Goal: Task Accomplishment & Management: Complete application form

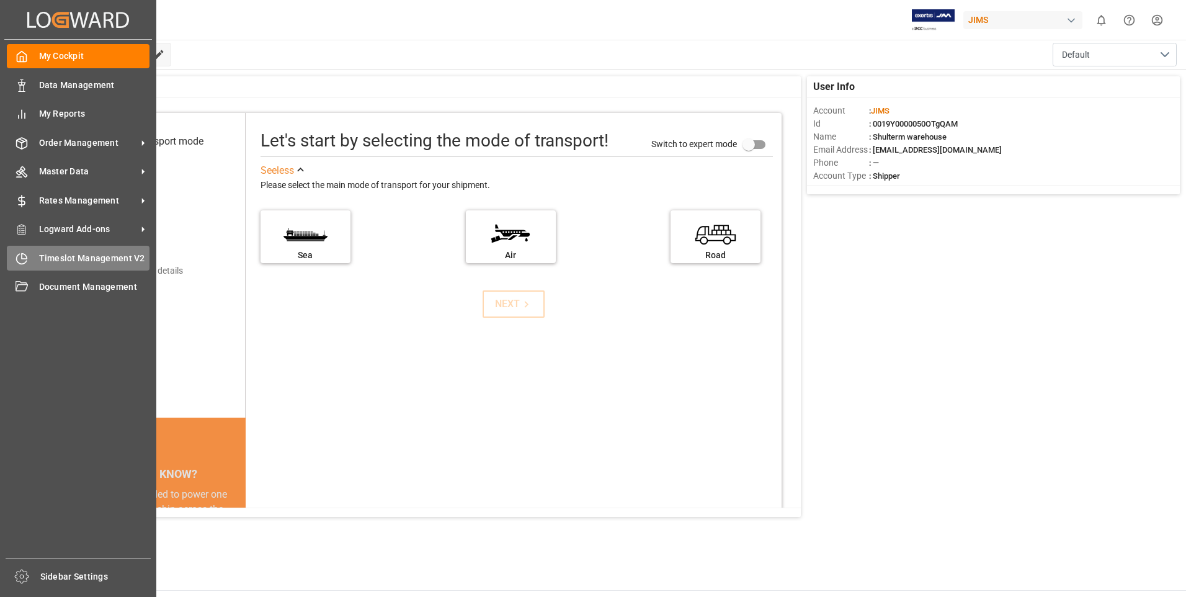
click at [22, 261] on icon at bounding box center [22, 258] width 12 height 12
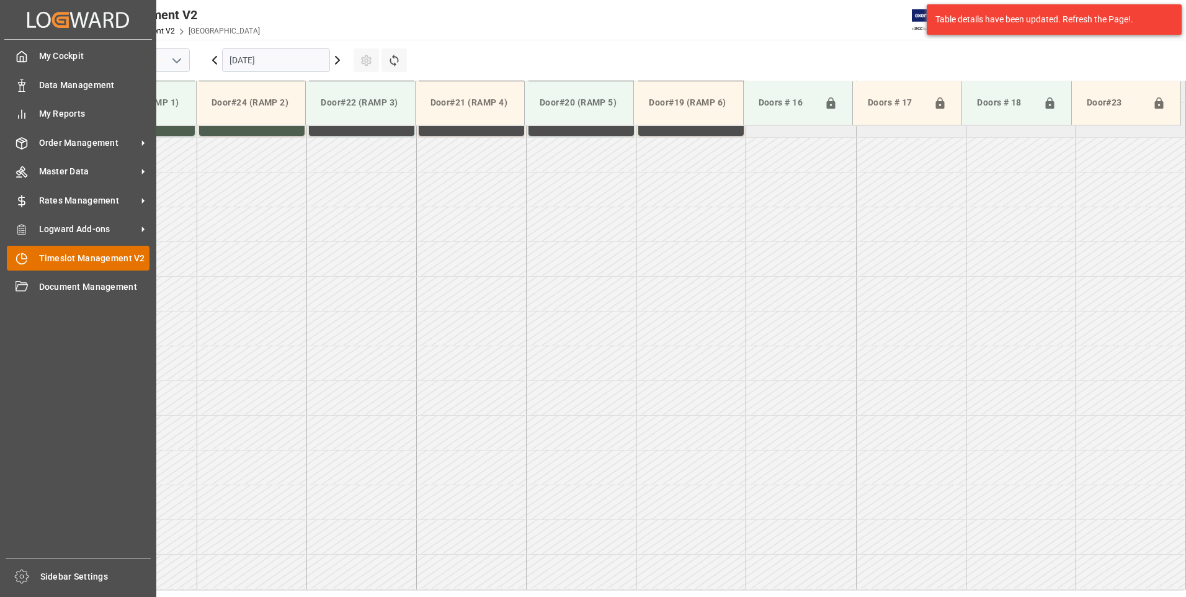
scroll to position [1035, 0]
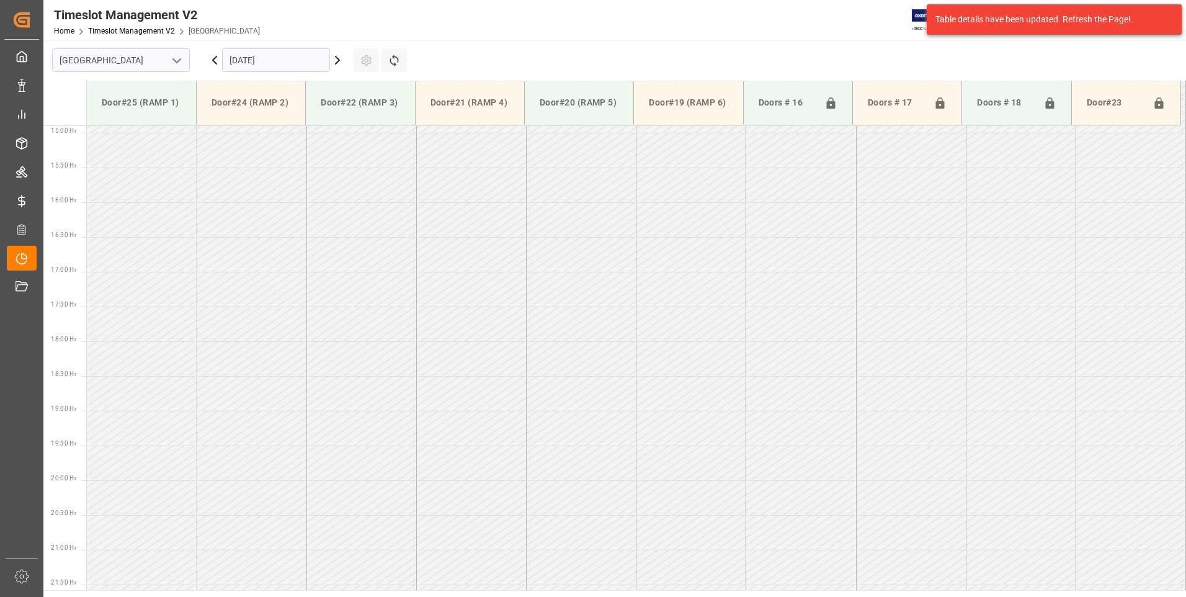
click at [236, 61] on input "[DATE]" at bounding box center [276, 60] width 108 height 24
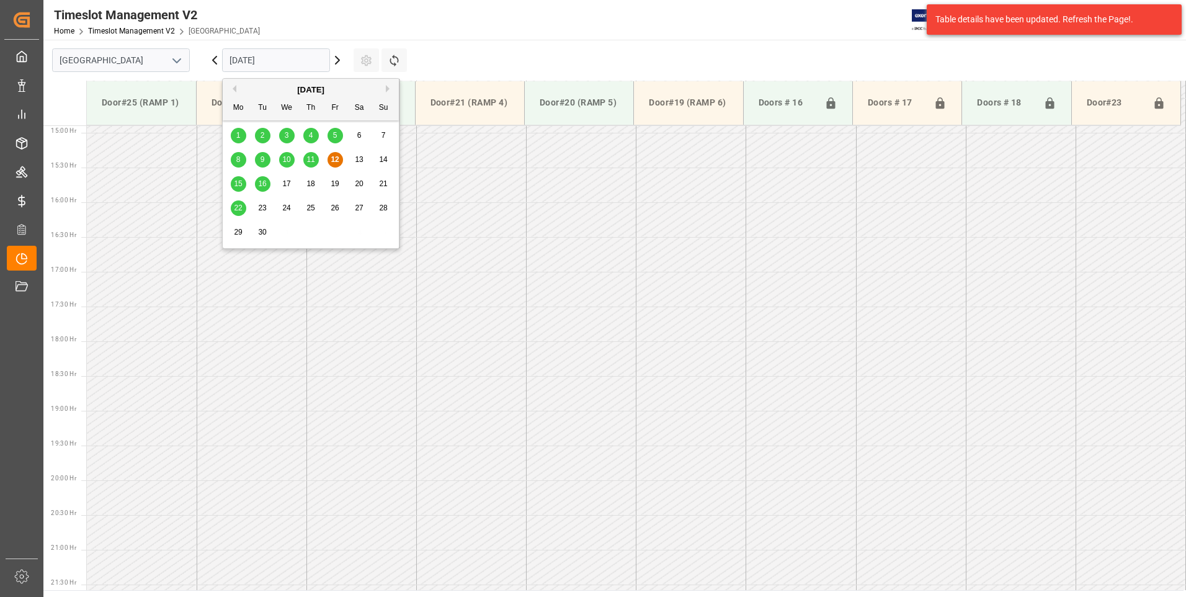
click at [237, 183] on span "15" at bounding box center [238, 183] width 8 height 9
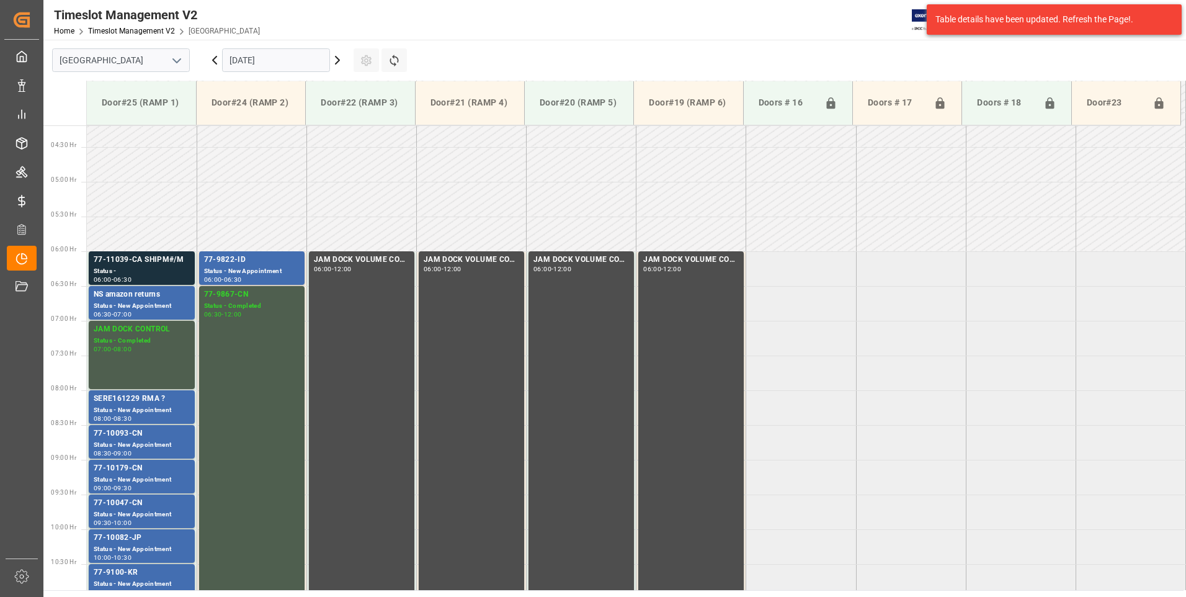
scroll to position [290, 0]
click at [287, 57] on input "[DATE]" at bounding box center [276, 60] width 108 height 24
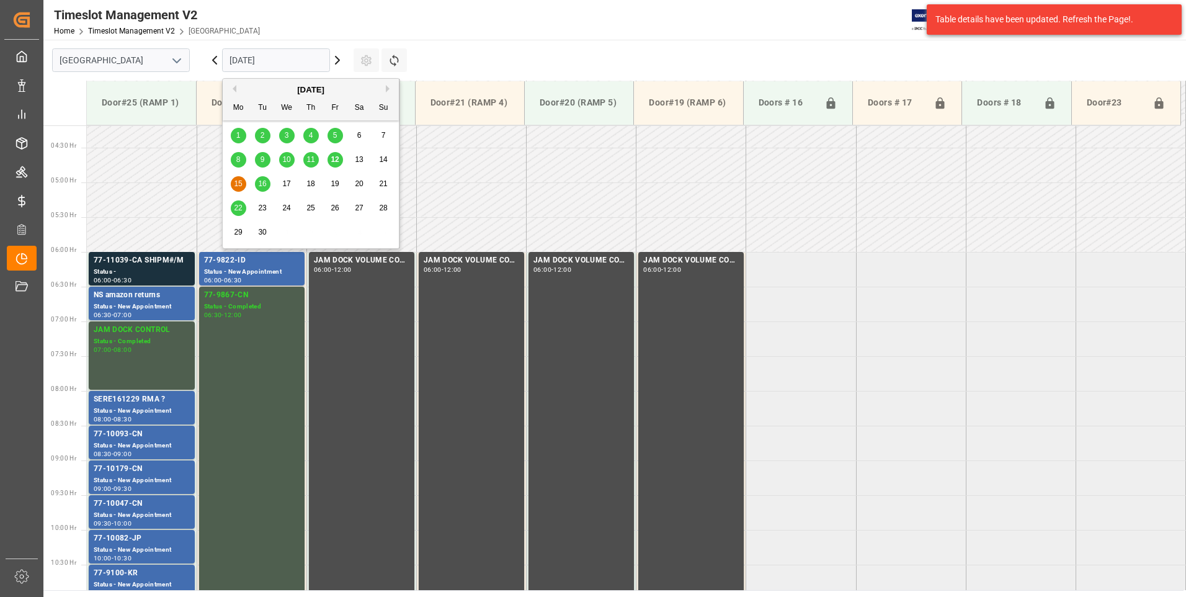
click at [262, 188] on span "16" at bounding box center [262, 183] width 8 height 9
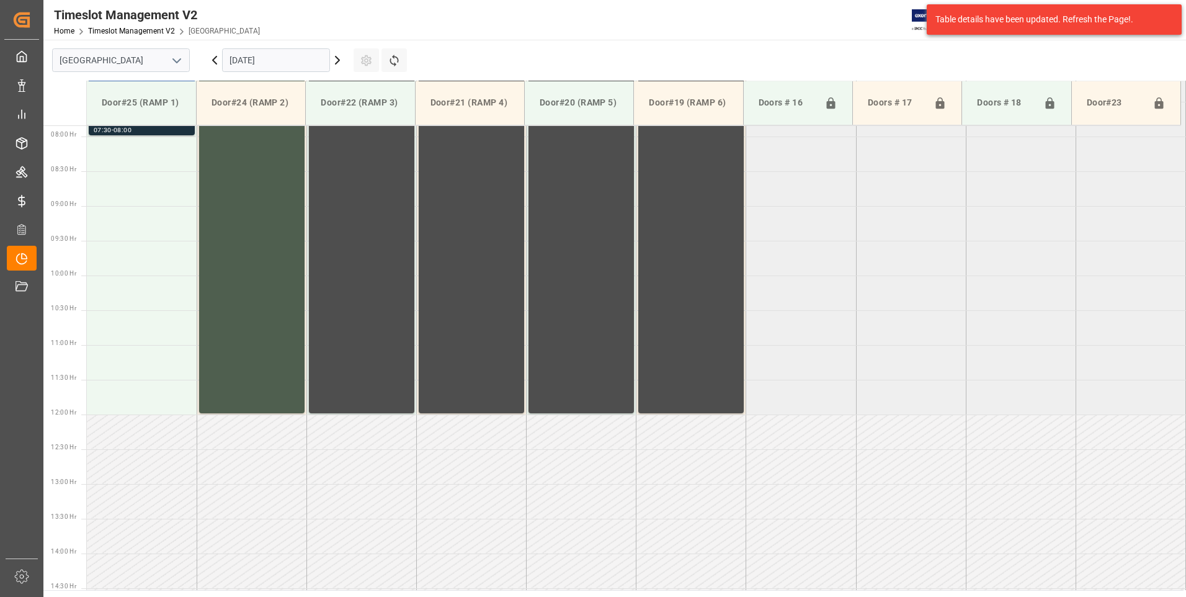
scroll to position [538, 0]
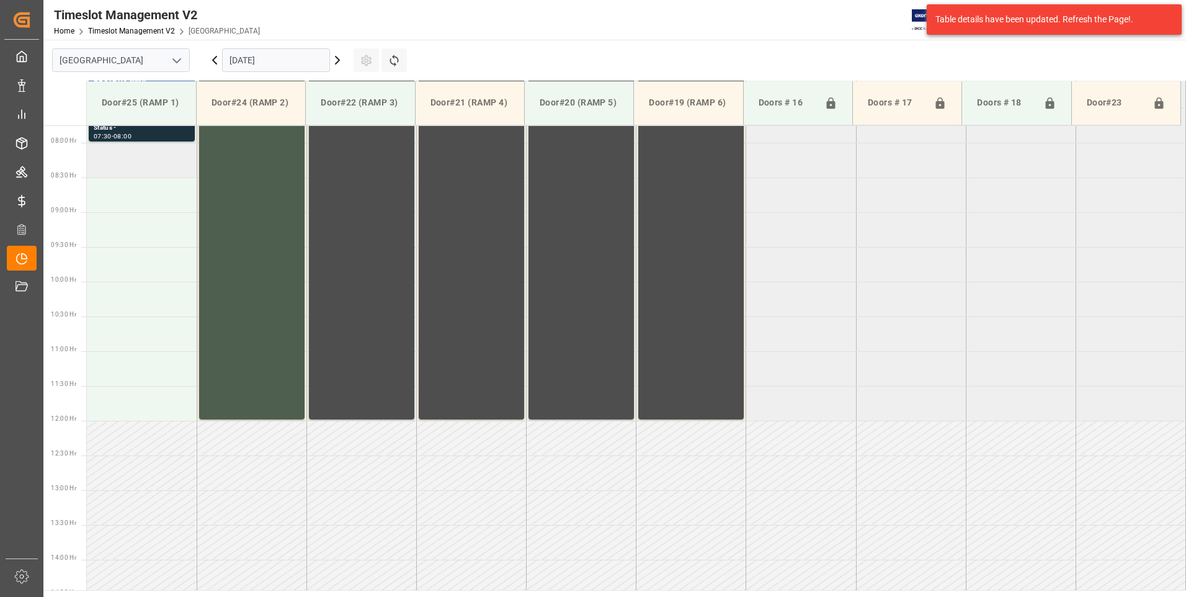
click at [182, 156] on td at bounding box center [142, 160] width 110 height 35
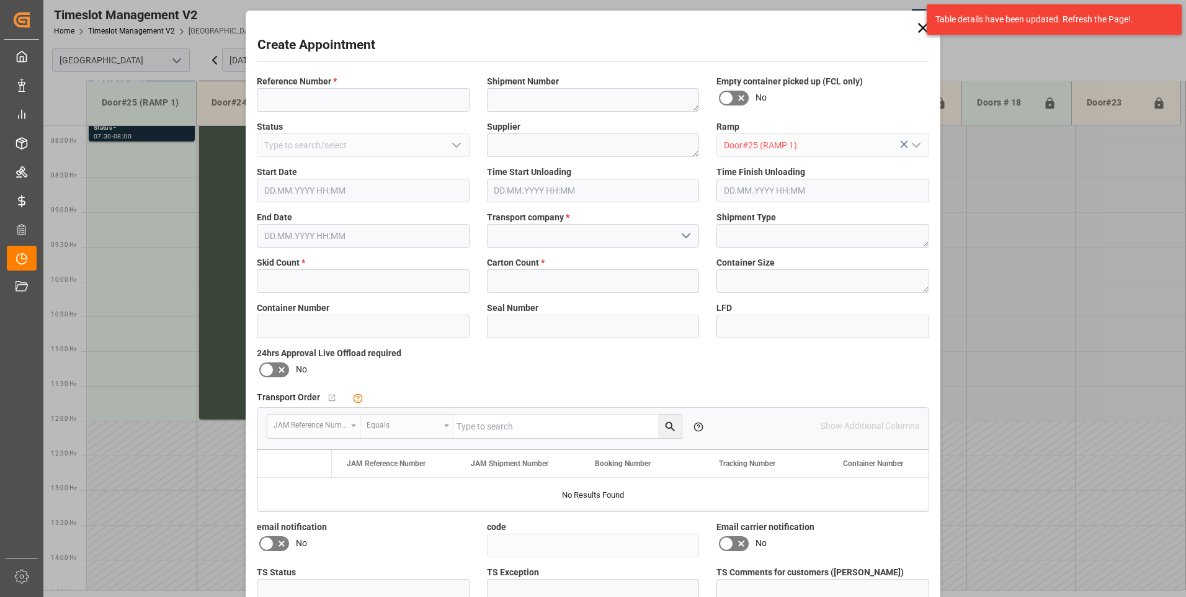
type input "[DATE] 08:00"
type input "[DATE] 08:30"
click at [290, 104] on input at bounding box center [363, 100] width 213 height 24
type input "77-10354-cn"
click at [272, 269] on input "text" at bounding box center [363, 281] width 213 height 24
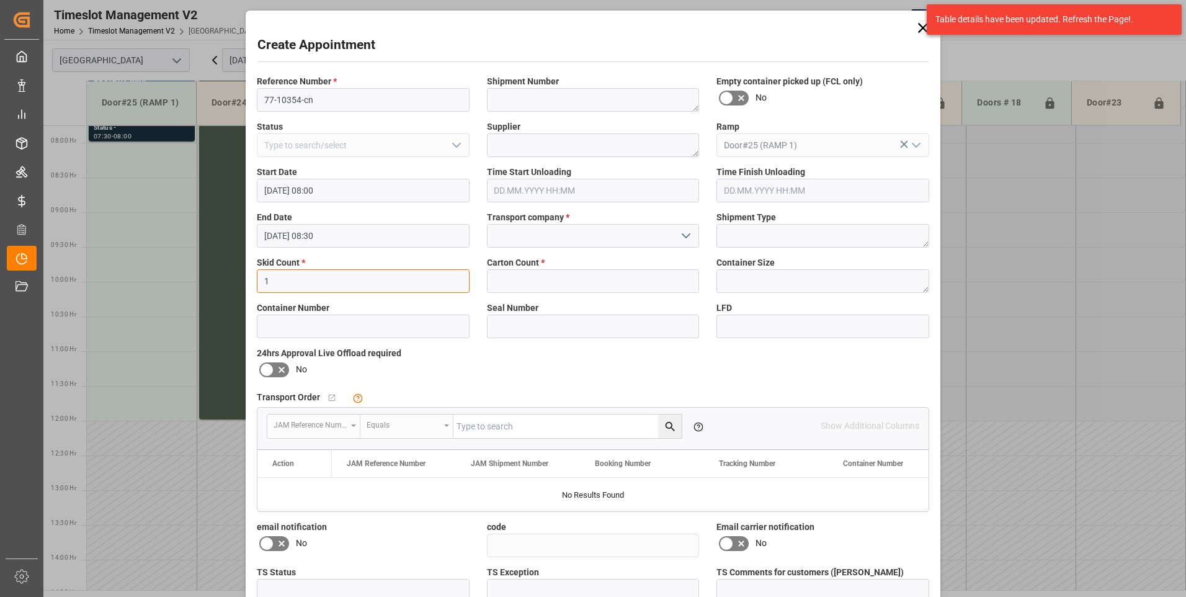
type input "1"
click at [566, 285] on input "text" at bounding box center [593, 281] width 213 height 24
type input "2"
click at [515, 230] on input at bounding box center [593, 236] width 213 height 24
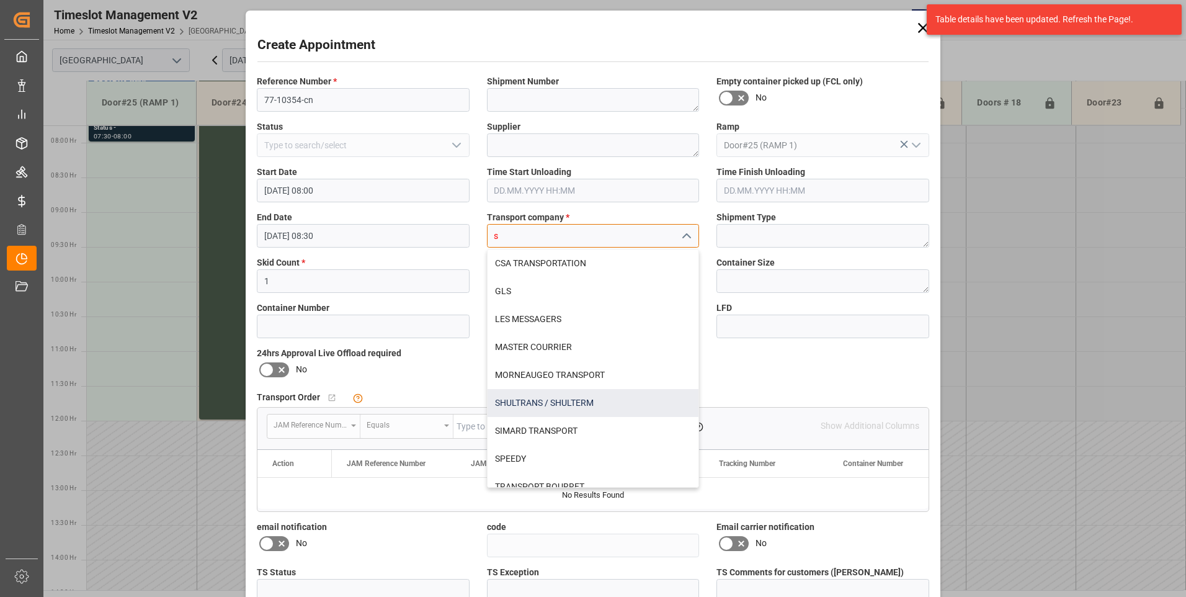
click at [514, 401] on div "SHULTRANS / SHULTERM" at bounding box center [594, 403] width 212 height 28
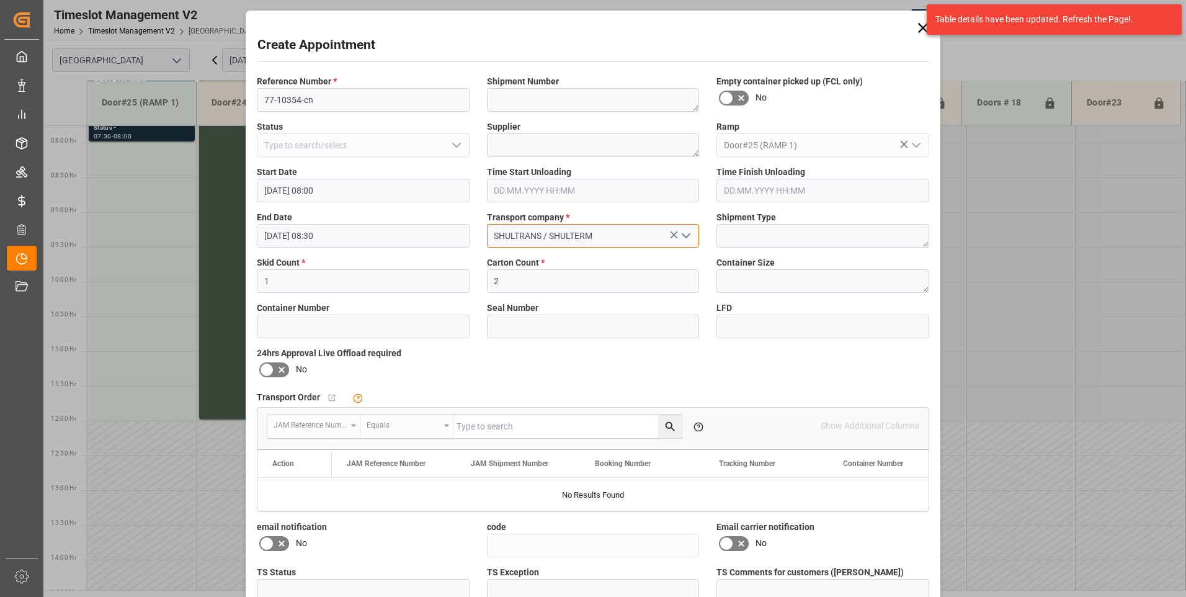
type input "SHULTRANS / SHULTERM"
click at [264, 367] on icon at bounding box center [266, 369] width 15 height 15
click at [0, 0] on input "checkbox" at bounding box center [0, 0] width 0 height 0
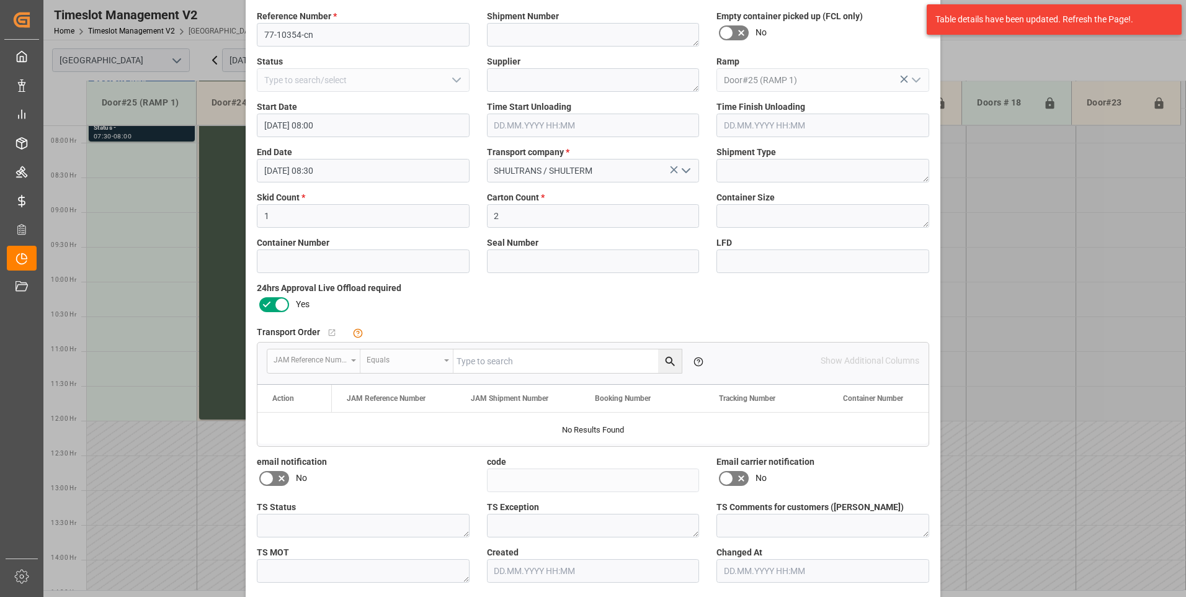
scroll to position [114, 0]
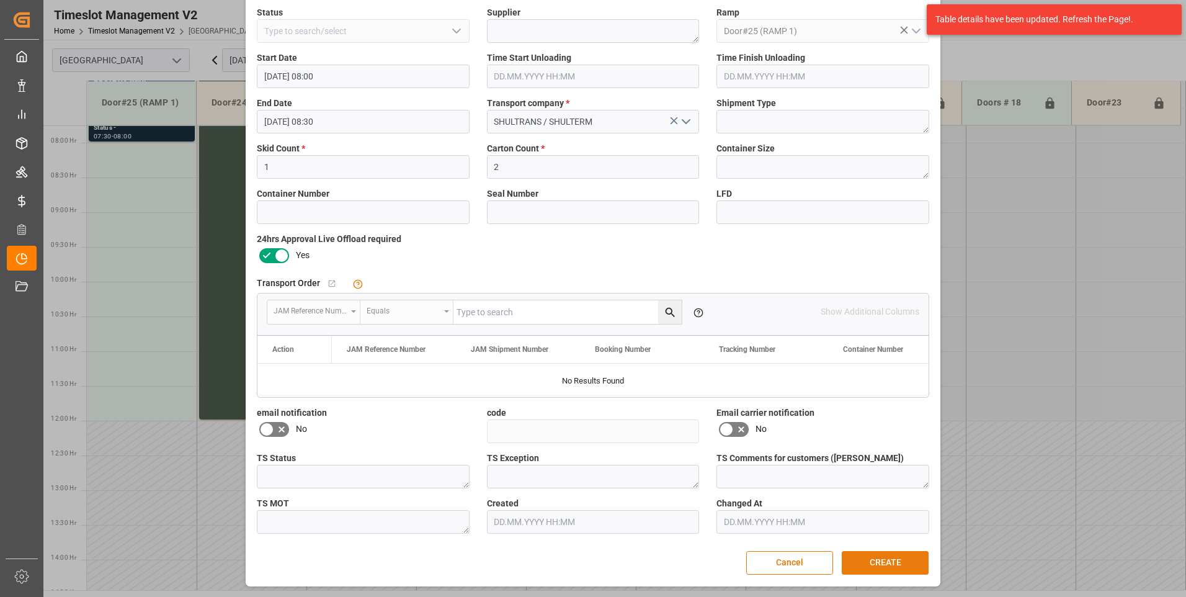
click at [906, 561] on button "CREATE" at bounding box center [885, 563] width 87 height 24
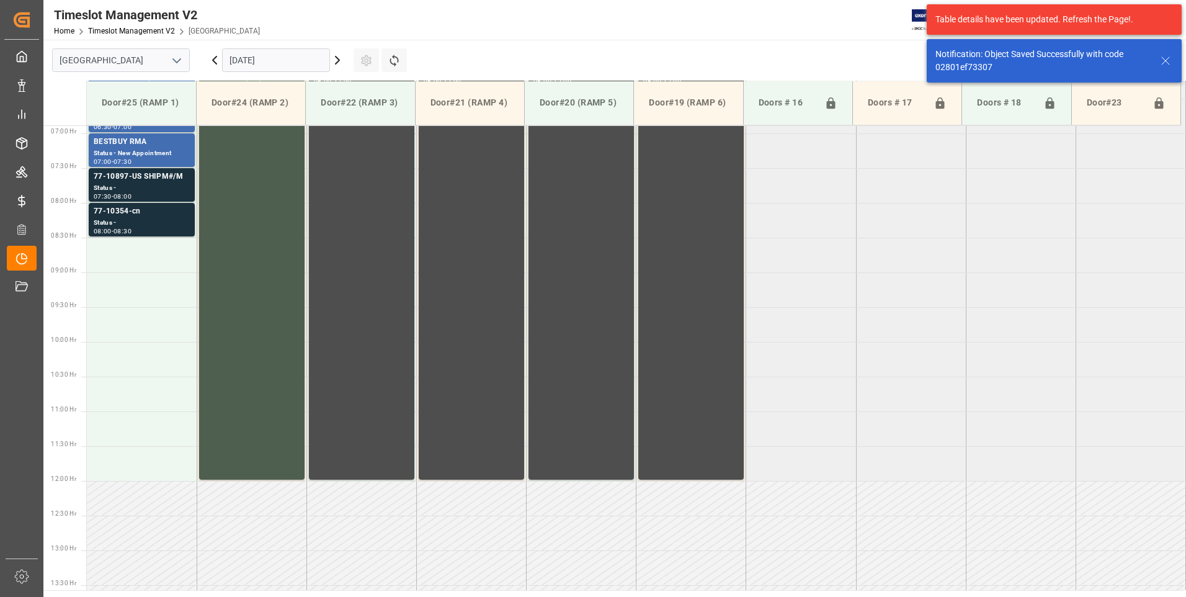
scroll to position [479, 0]
